Goal: Obtain resource: Download file/media

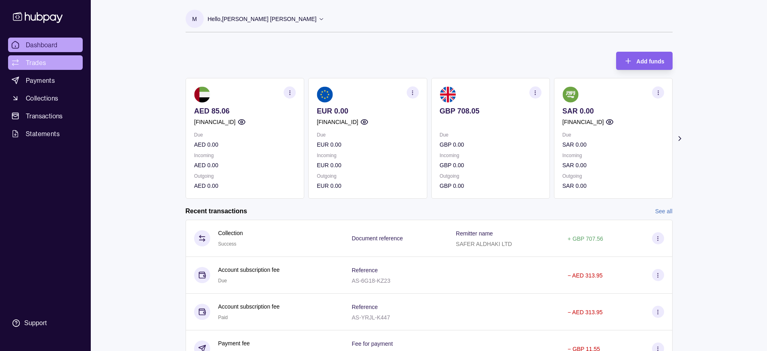
click at [34, 65] on span "Trades" at bounding box center [36, 63] width 20 height 10
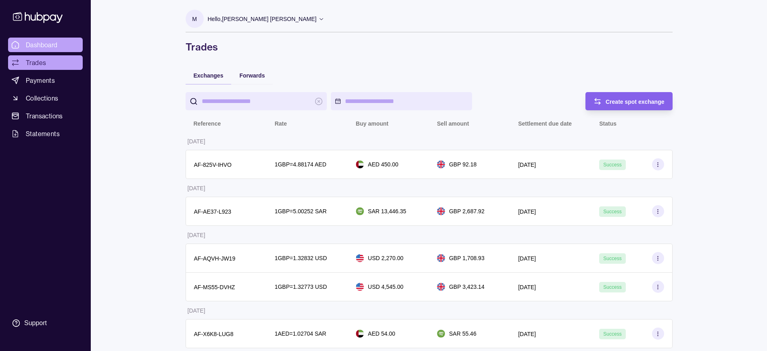
click at [37, 41] on span "Dashboard" at bounding box center [42, 45] width 32 height 10
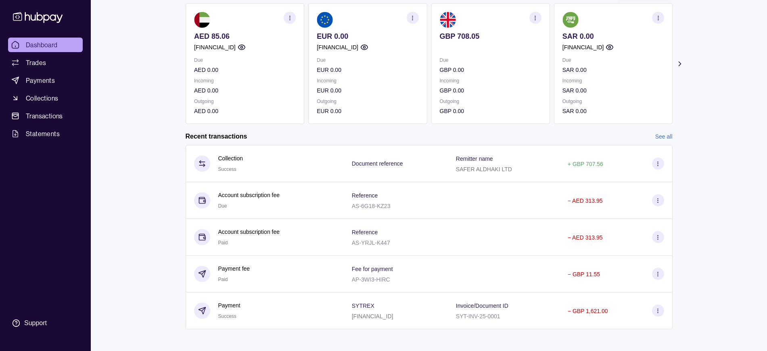
scroll to position [79, 0]
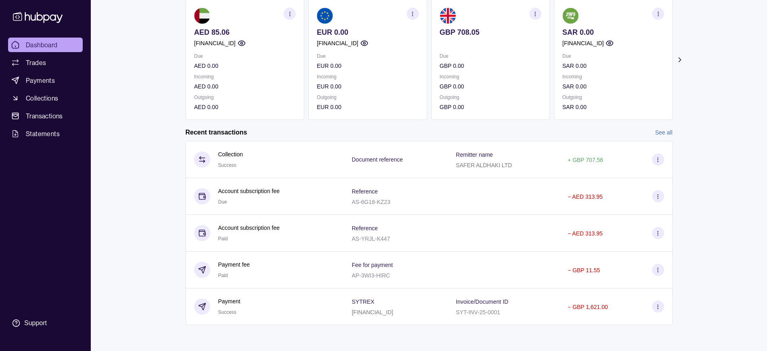
click at [155, 136] on div "Dashboard Trades Payments Collections Transactions Statements Support M Hello, …" at bounding box center [383, 135] width 767 height 429
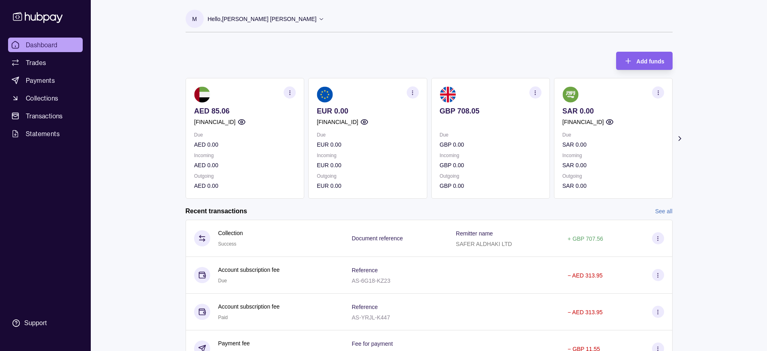
click at [683, 139] on icon at bounding box center [679, 138] width 8 height 8
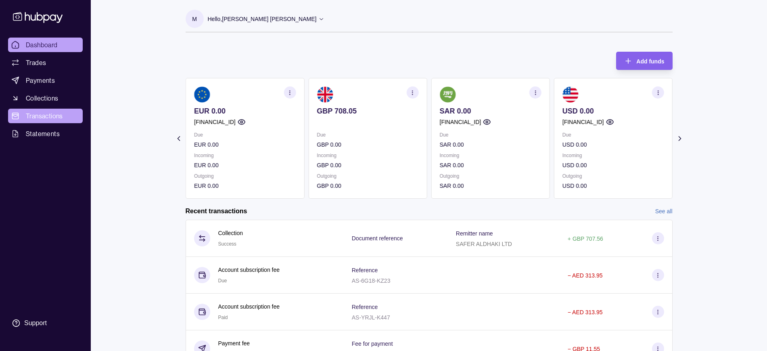
click at [36, 114] on span "Transactions" at bounding box center [44, 116] width 37 height 10
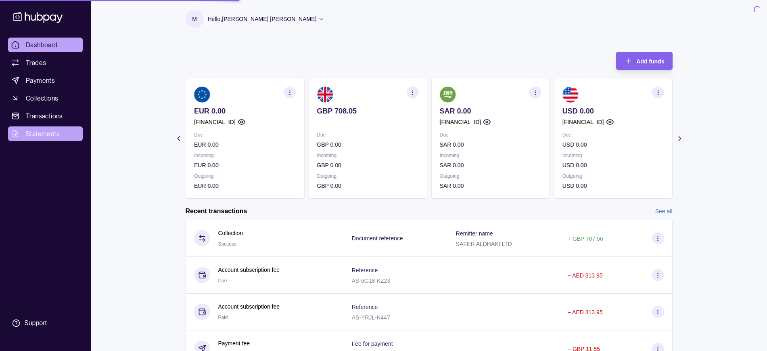
click at [40, 131] on span "Statements" at bounding box center [43, 134] width 34 height 10
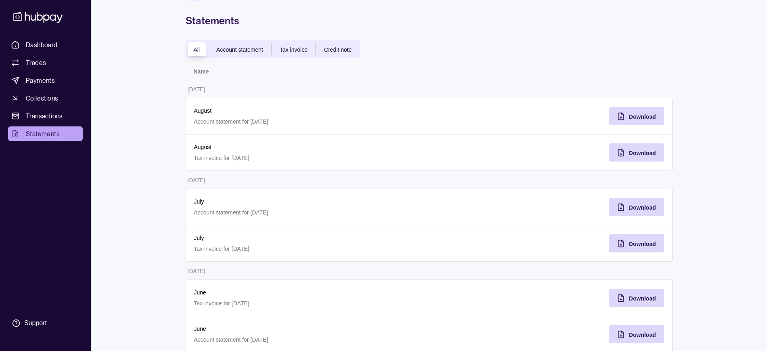
scroll to position [25, 0]
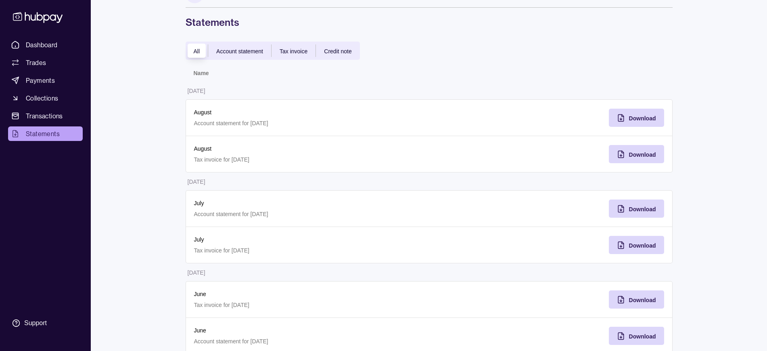
click at [243, 51] on span "Account statement" at bounding box center [239, 51] width 47 height 6
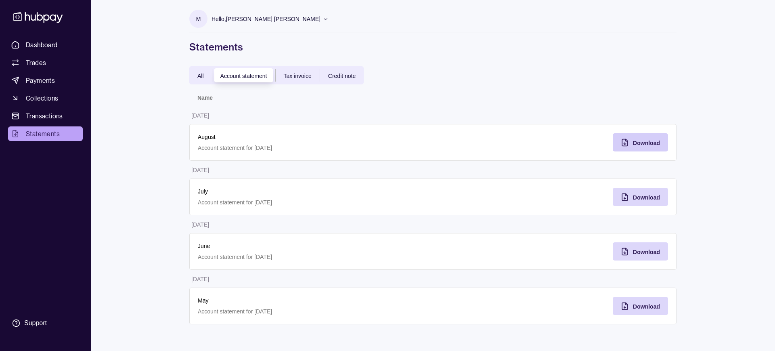
click at [640, 140] on span "Download" at bounding box center [646, 143] width 27 height 6
click at [196, 69] on div "All Account statement Tax invoice Credit note" at bounding box center [276, 75] width 174 height 18
click at [207, 86] on div "All Account statement Tax invoice Credit note Name [DATE] August Account statem…" at bounding box center [432, 195] width 487 height 258
click at [202, 77] on span "All" at bounding box center [200, 76] width 6 height 6
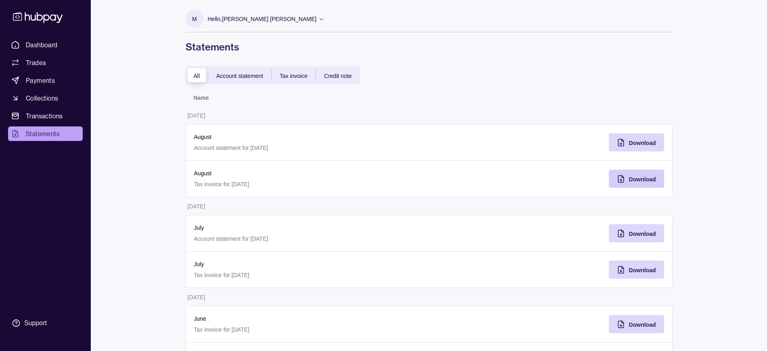
click at [628, 179] on div "Download" at bounding box center [630, 178] width 51 height 18
click at [33, 42] on span "Dashboard" at bounding box center [42, 45] width 32 height 10
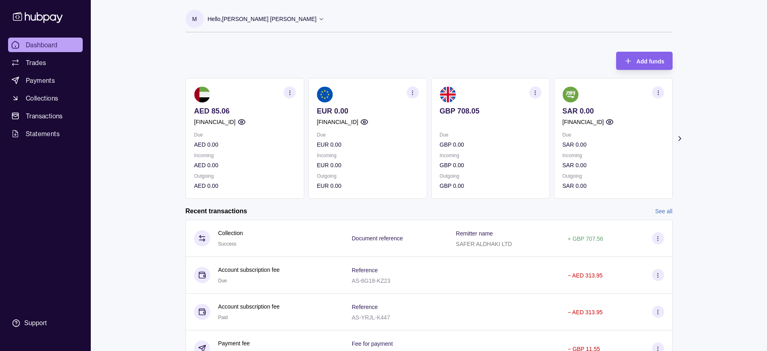
click at [125, 74] on div "Dashboard Trades Payments Collections Transactions Statements Support M Hello, …" at bounding box center [383, 214] width 767 height 429
